Goal: Information Seeking & Learning: Learn about a topic

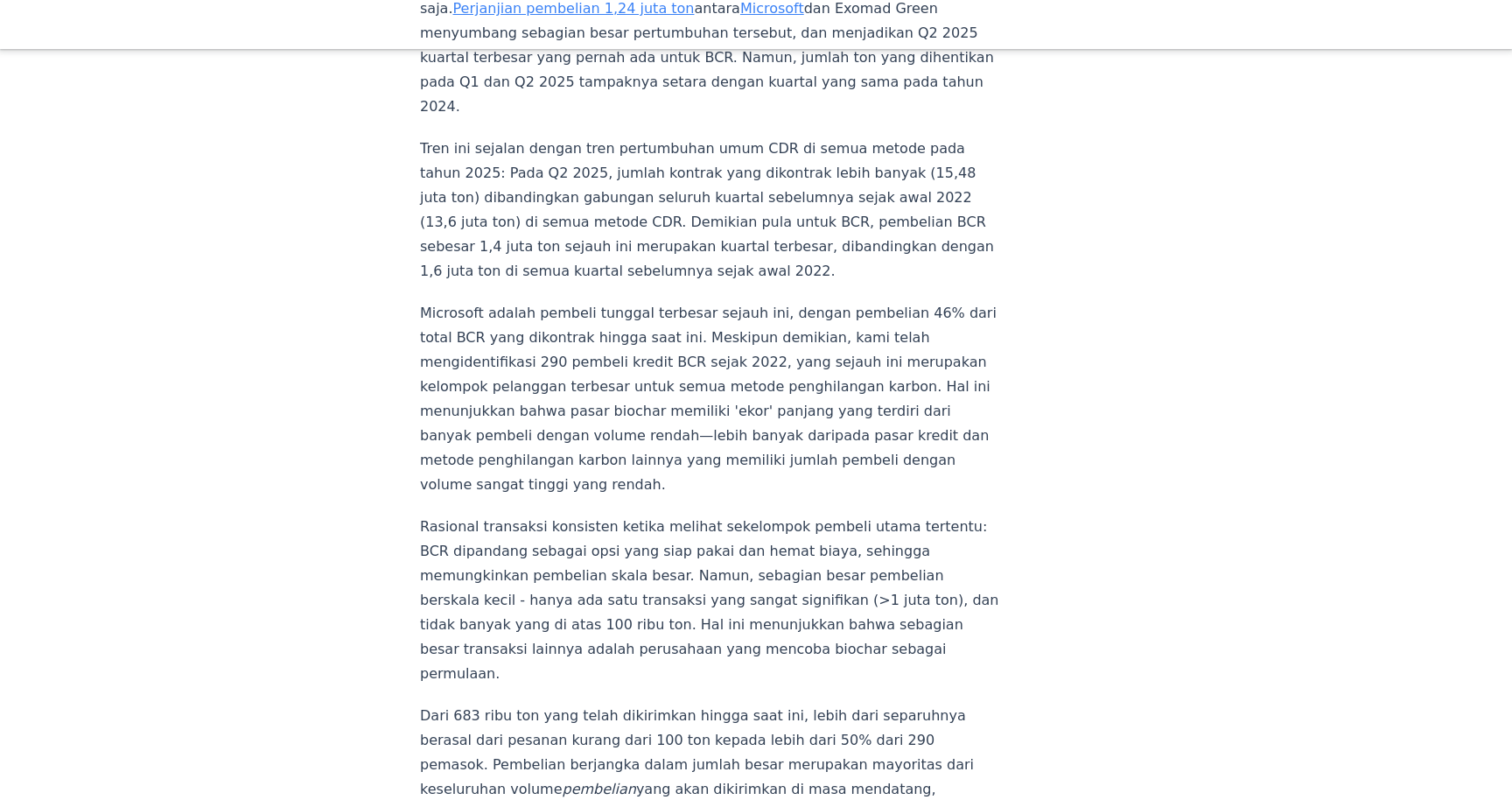
scroll to position [2021, 0]
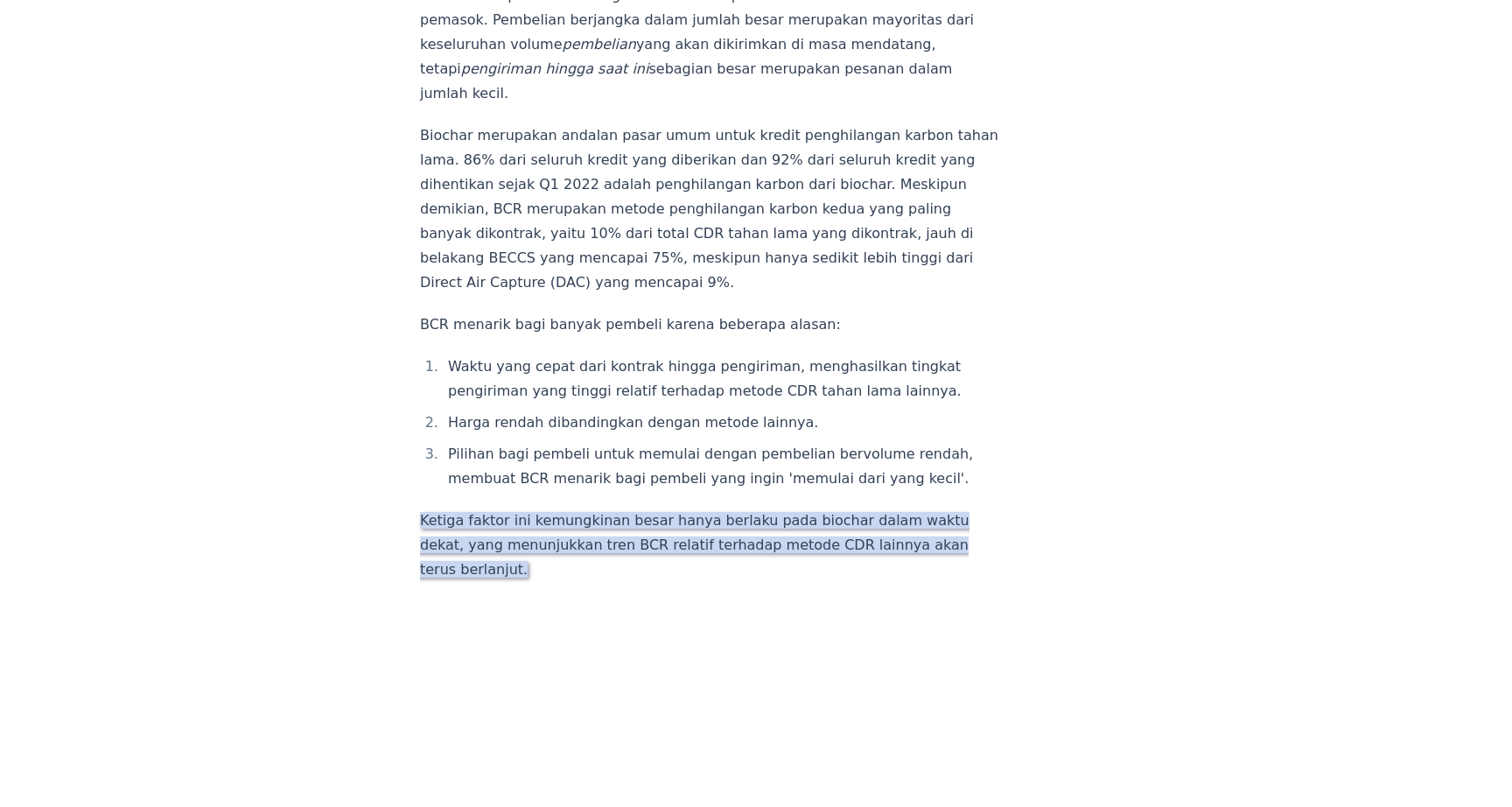
scroll to position [2867, 0]
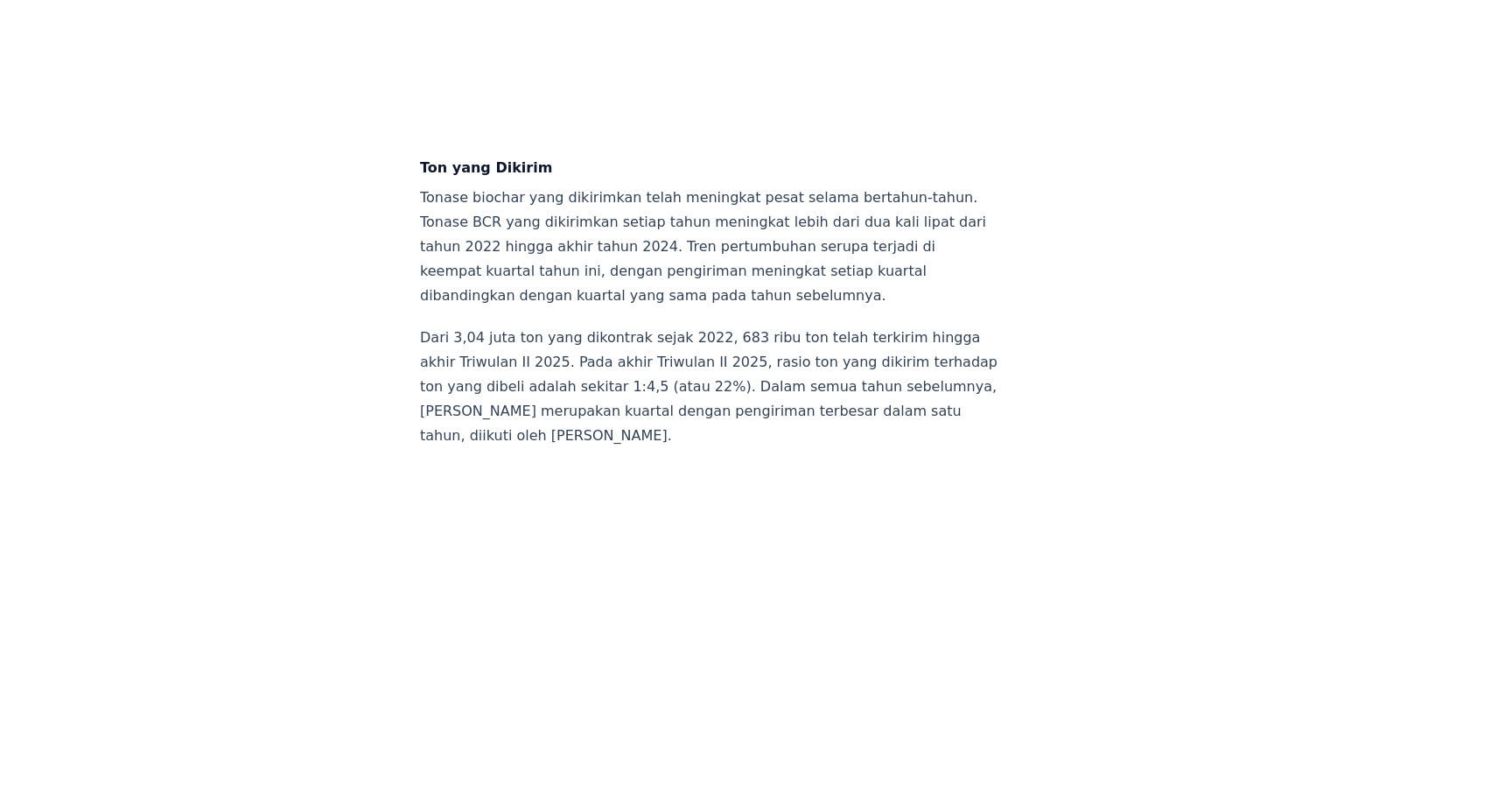
scroll to position [6221, 0]
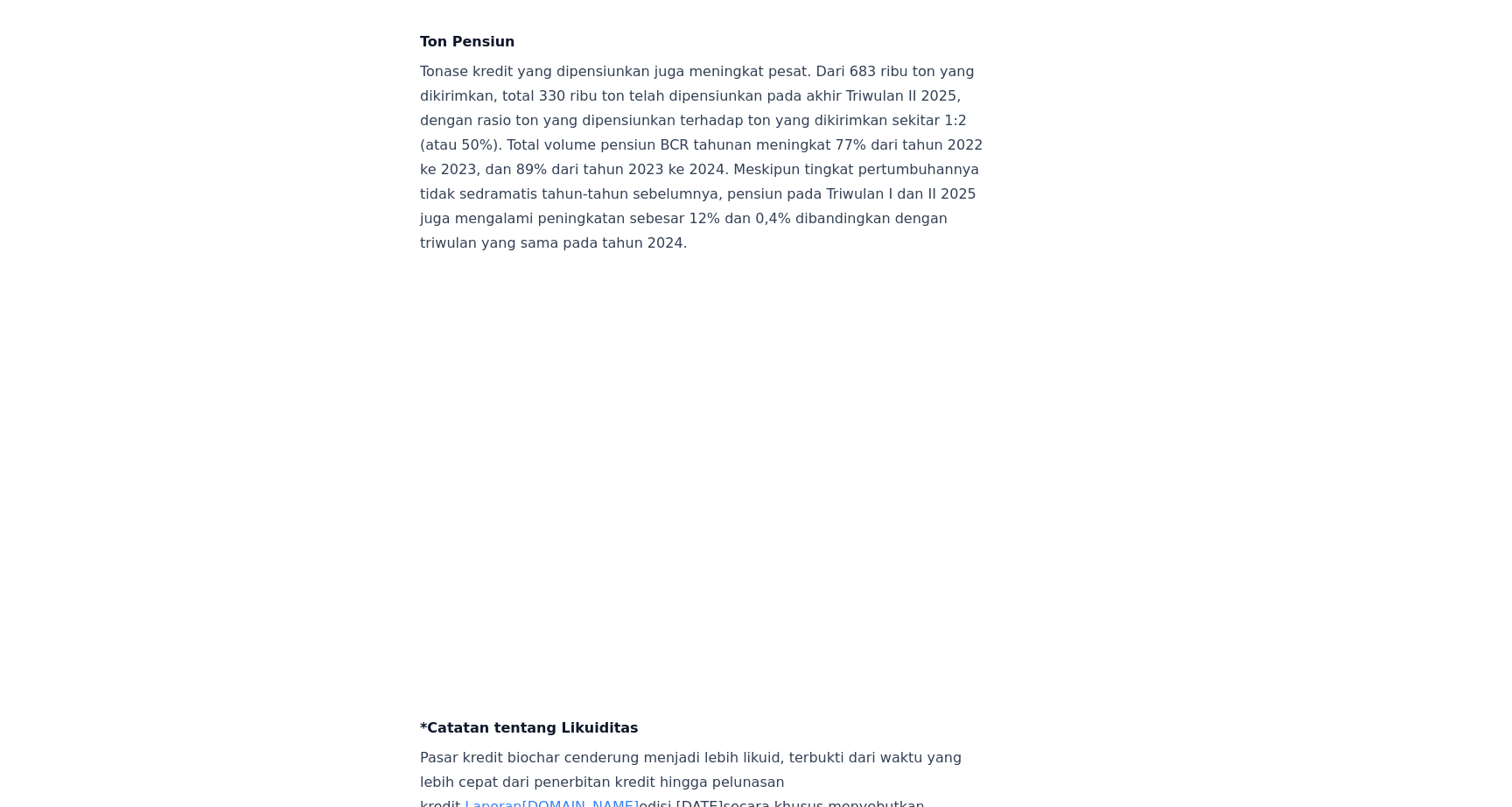
scroll to position [7117, 0]
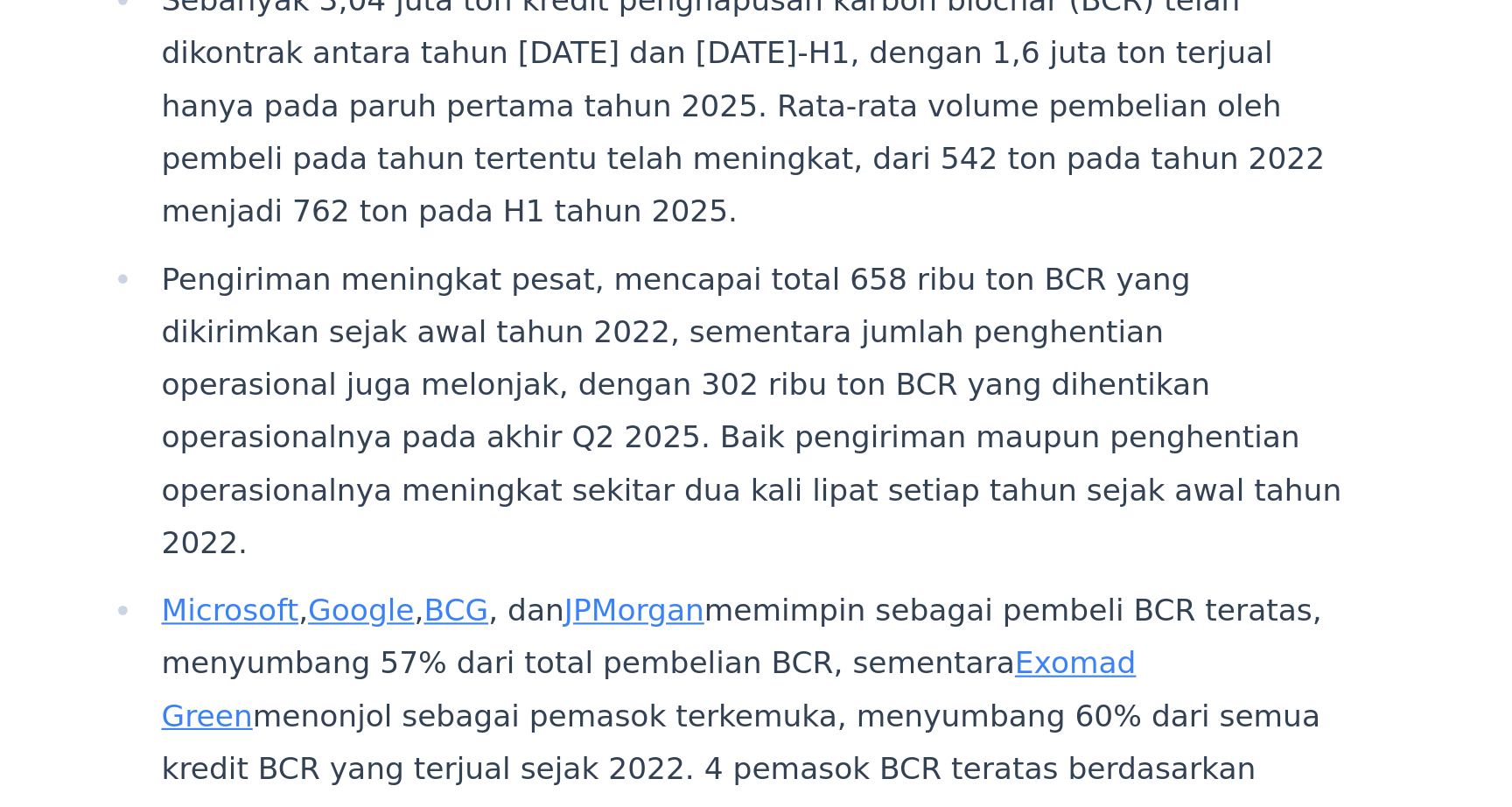
scroll to position [479, 0]
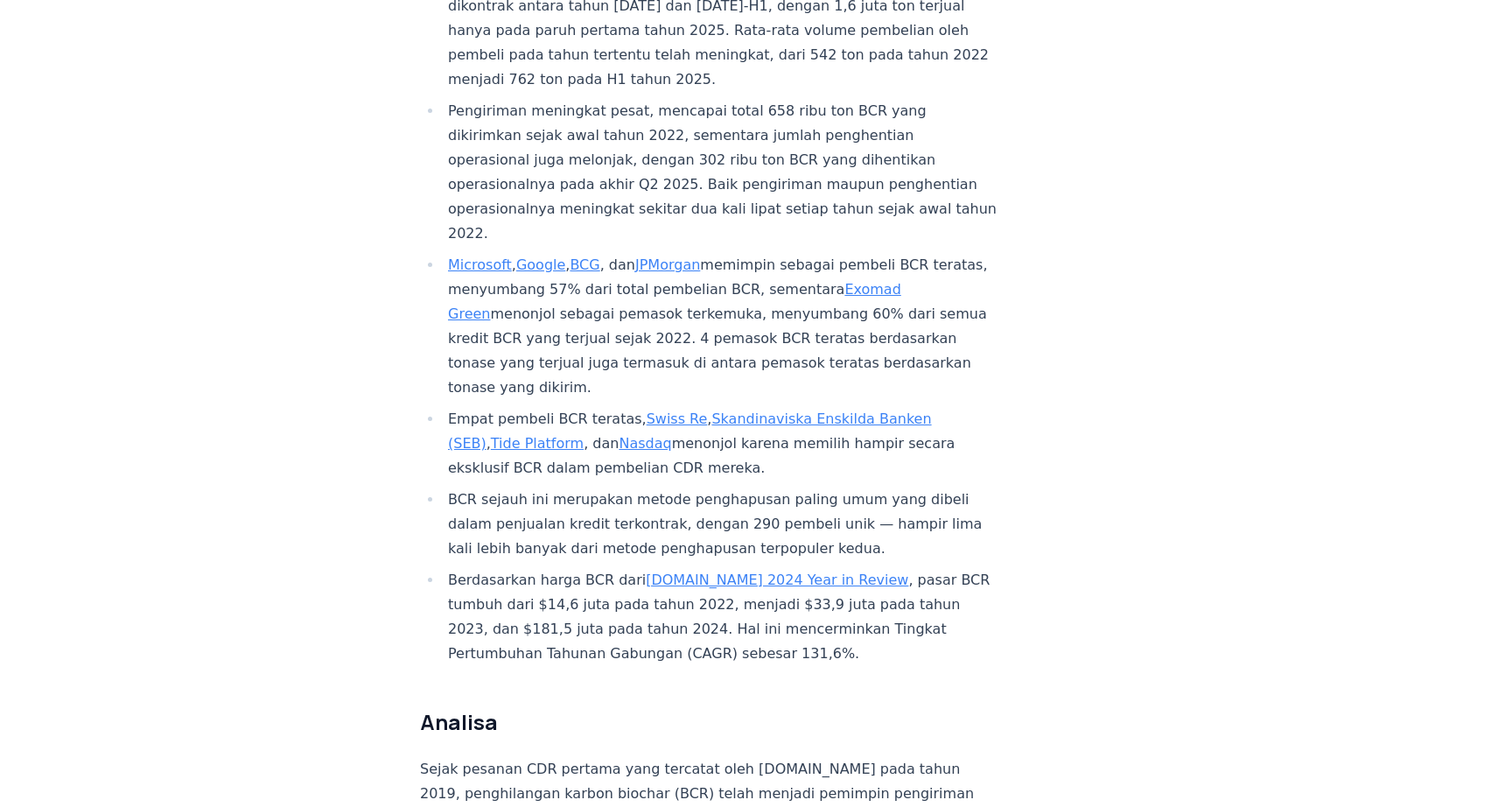
scroll to position [836, 0]
click at [760, 409] on li "Empat pembeli BCR teratas, Swiss Re , Skandinaviska Enskilda Banken (SEB) , Tid…" at bounding box center [721, 440] width 556 height 74
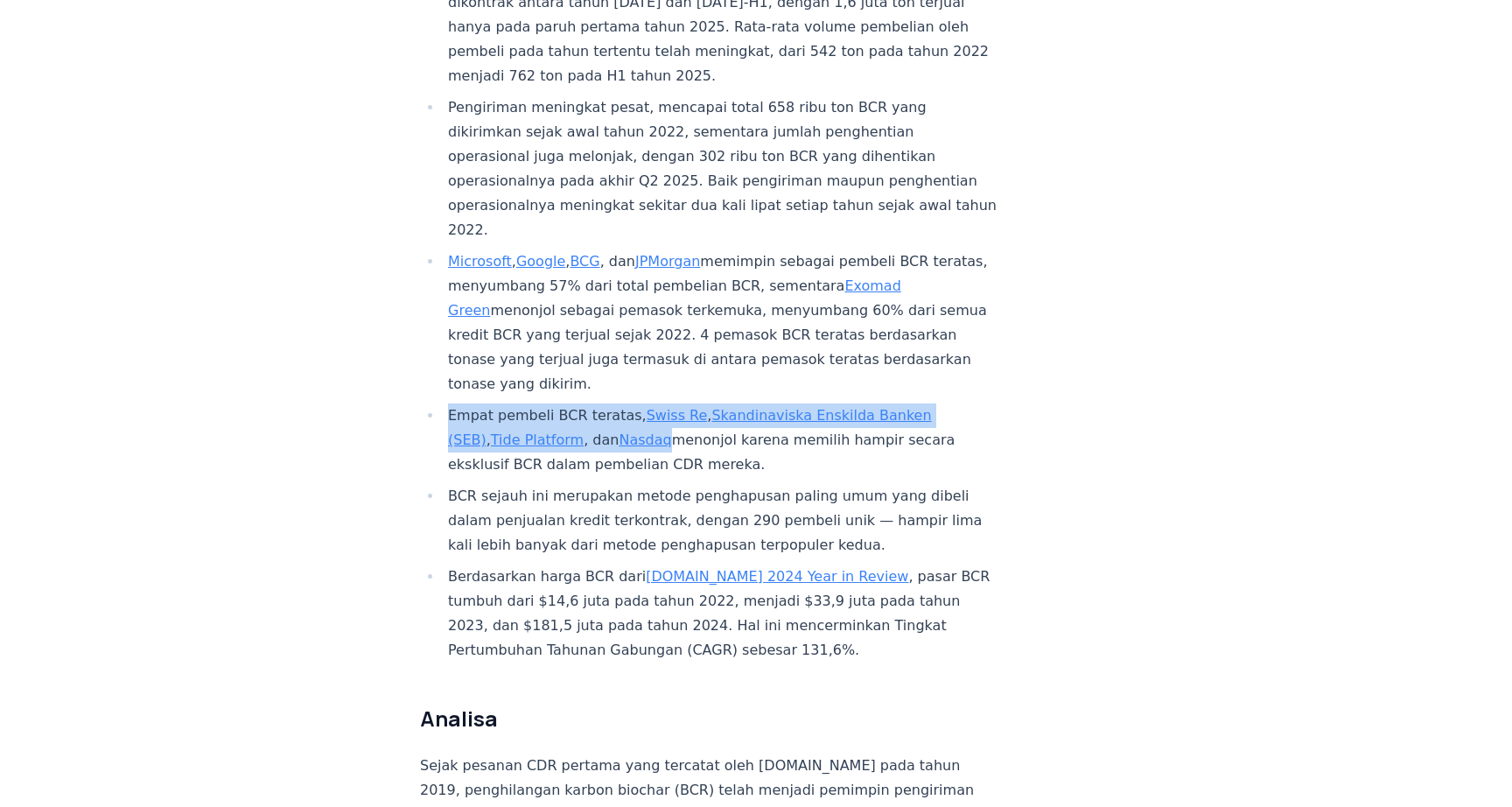
click at [760, 409] on li "Empat pembeli BCR teratas, Swiss Re , Skandinaviska Enskilda Banken (SEB) , Tid…" at bounding box center [721, 440] width 556 height 74
